Goal: Task Accomplishment & Management: Manage account settings

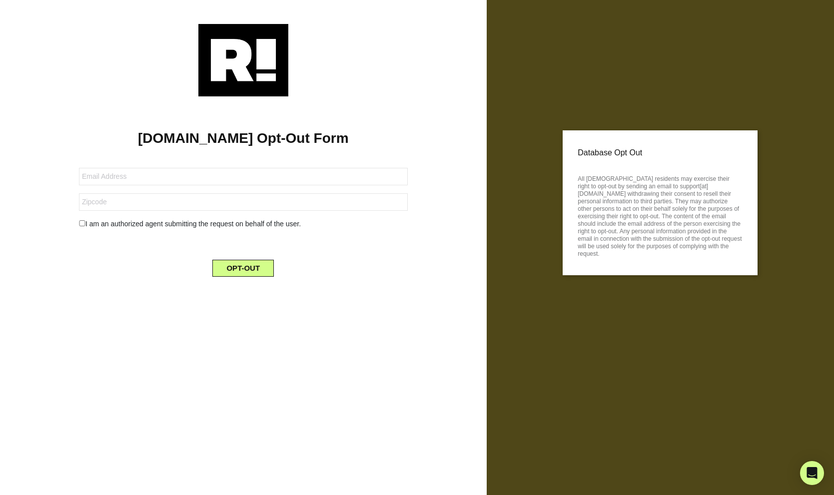
click at [253, 60] on img at bounding box center [243, 60] width 90 height 72
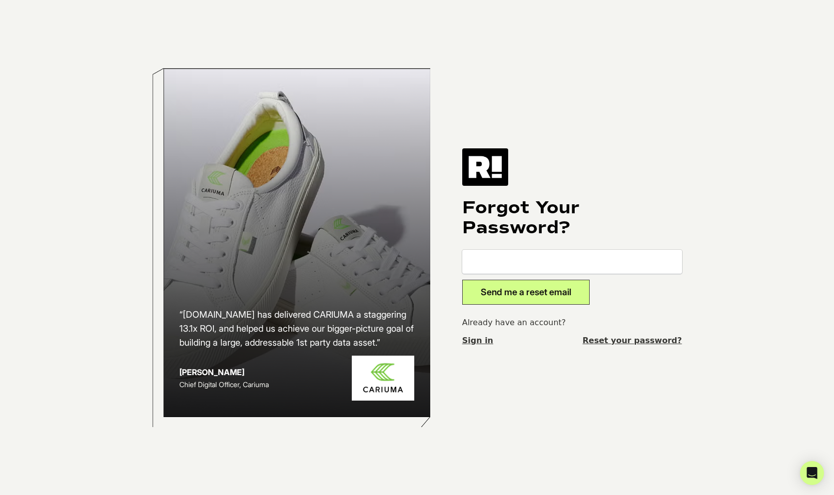
click at [489, 164] on img at bounding box center [485, 166] width 46 height 37
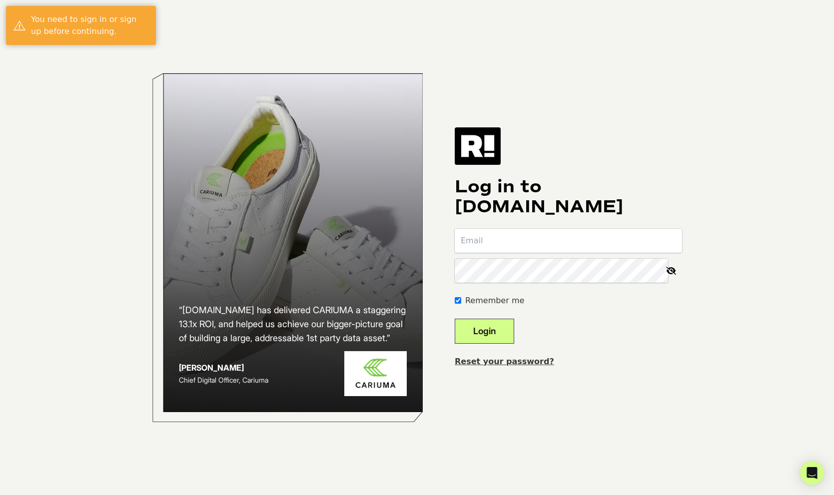
click at [492, 150] on img at bounding box center [477, 145] width 46 height 37
click at [514, 361] on link "Reset your password?" at bounding box center [503, 361] width 99 height 9
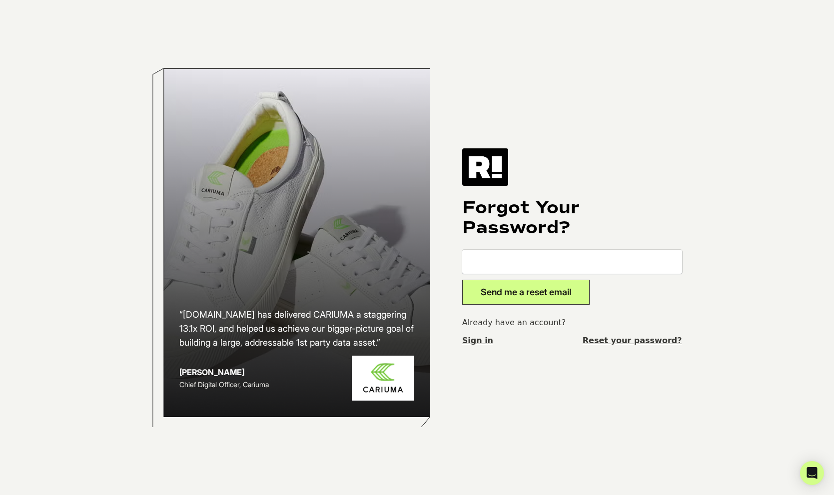
click at [479, 341] on link "Sign in" at bounding box center [477, 341] width 31 height 12
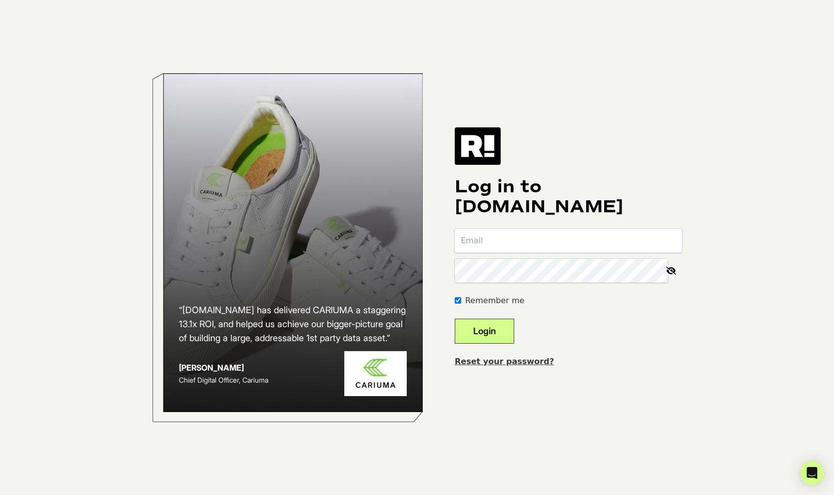
click at [491, 149] on img at bounding box center [477, 145] width 46 height 37
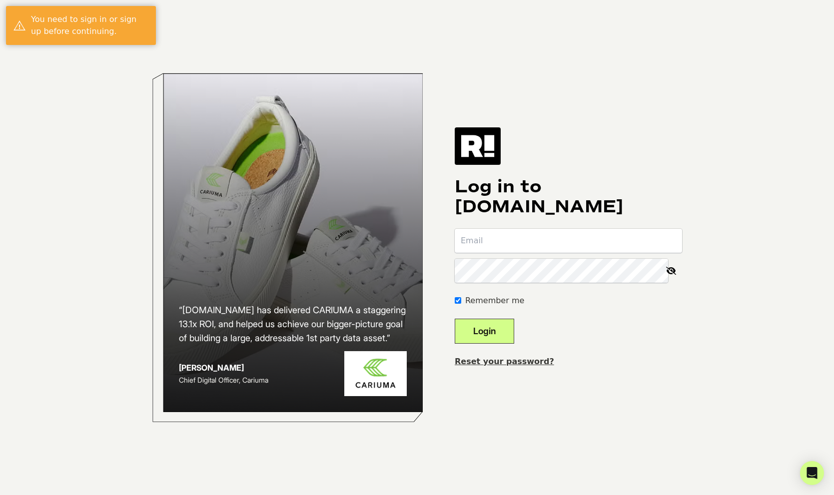
click at [488, 143] on img at bounding box center [477, 145] width 46 height 37
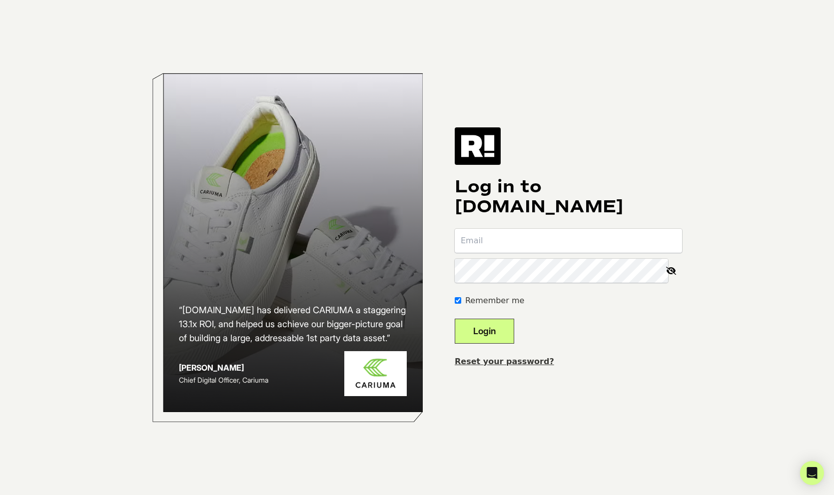
click at [500, 361] on link "Reset your password?" at bounding box center [503, 361] width 99 height 9
